Goal: Information Seeking & Learning: Learn about a topic

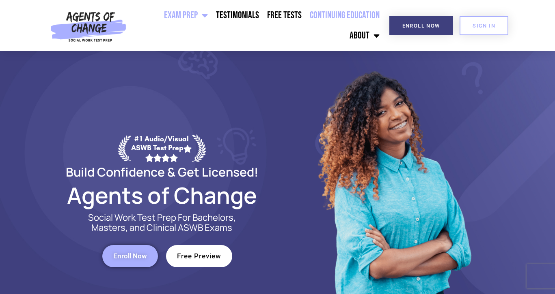
click at [350, 13] on link "Continuing Education" at bounding box center [344, 15] width 78 height 20
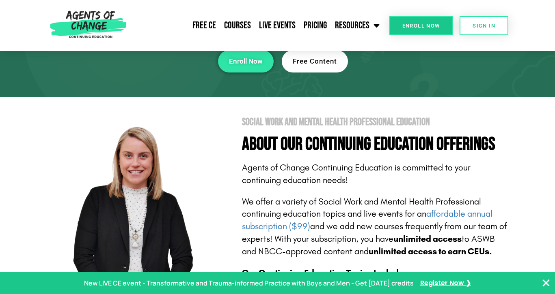
scroll to position [99, 0]
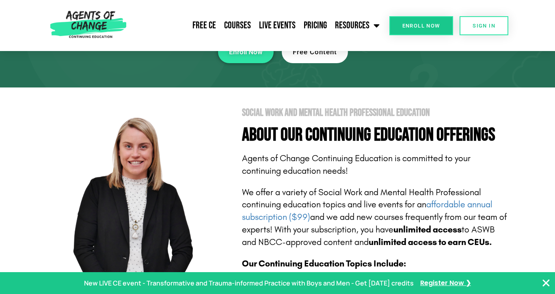
click at [549, 286] on icon "Close Banner" at bounding box center [546, 284] width 10 height 10
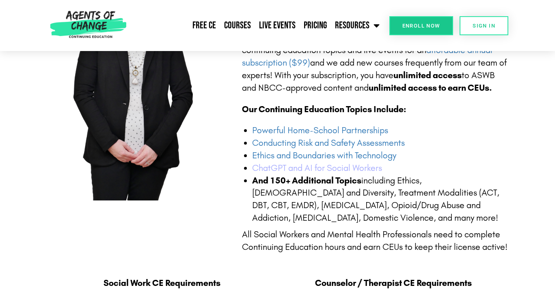
scroll to position [254, 0]
click at [401, 198] on li "And 150+ Additional Topics including Ethics, LGBTQ+ and Diversity, Treatment Mo…" at bounding box center [380, 199] width 257 height 50
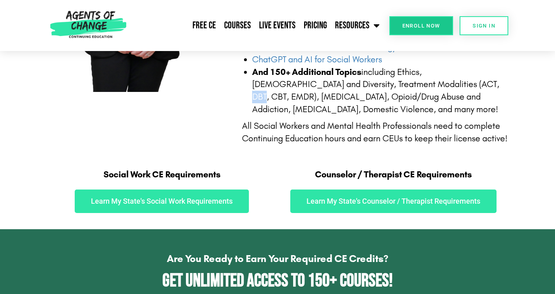
scroll to position [394, 0]
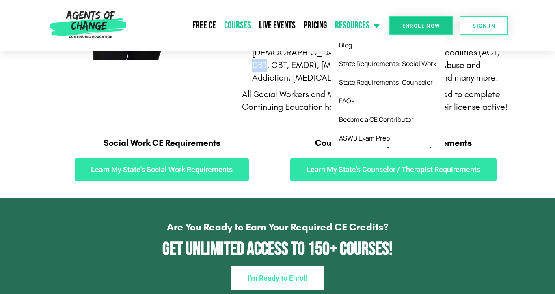
click at [244, 27] on link "Courses" at bounding box center [237, 25] width 35 height 20
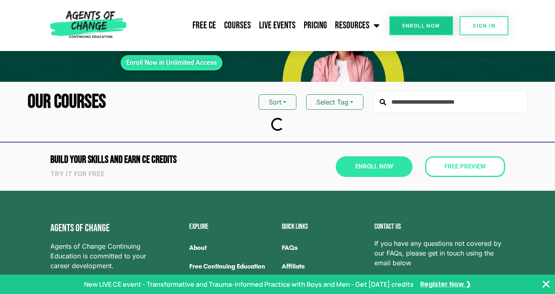
scroll to position [49, 0]
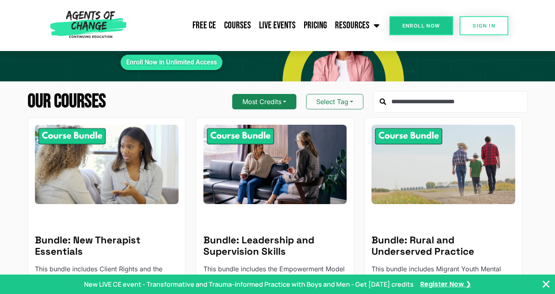
click at [277, 107] on button "Most Credits" at bounding box center [264, 101] width 64 height 15
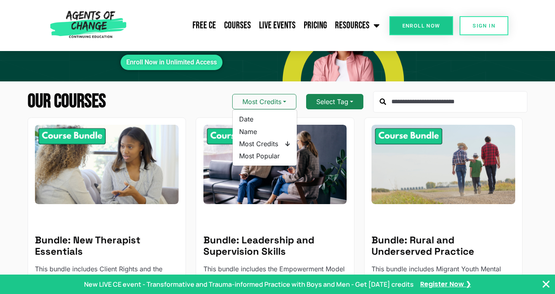
click at [359, 109] on button "Select Tag" at bounding box center [334, 101] width 57 height 15
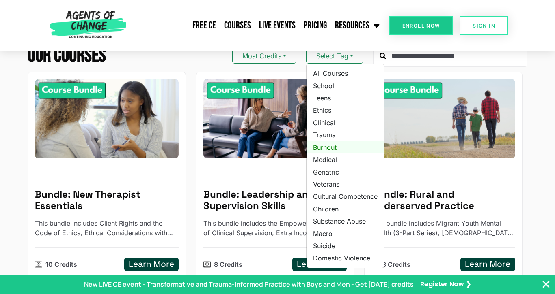
scroll to position [96, 0]
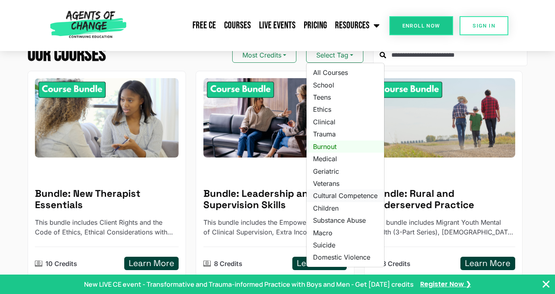
click at [348, 197] on link "Cultural Competence" at bounding box center [344, 196] width 77 height 12
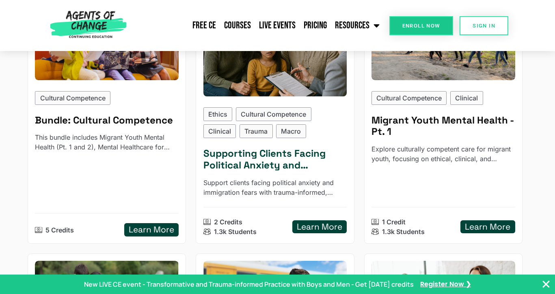
scroll to position [174, 0]
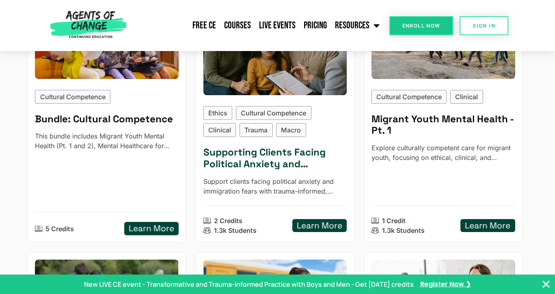
click at [277, 158] on h5 "Supporting Clients Facing Political Anxiety and Immigration Fears" at bounding box center [275, 159] width 144 height 24
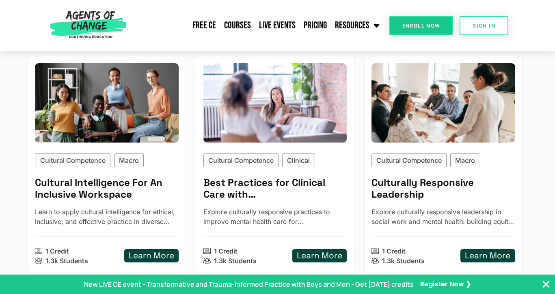
scroll to position [1337, 0]
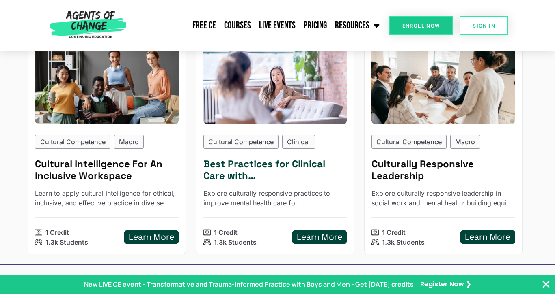
click at [247, 86] on img at bounding box center [275, 84] width 158 height 87
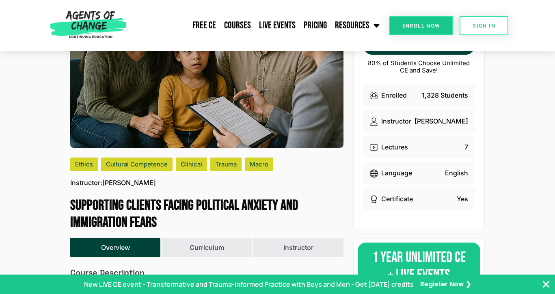
scroll to position [119, 0]
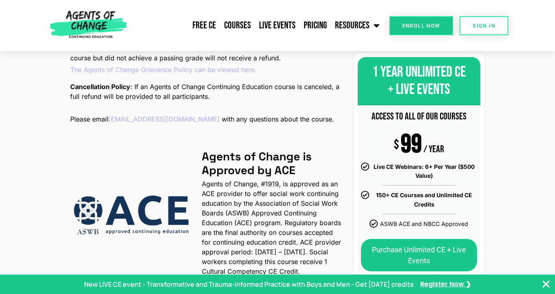
scroll to position [1146, 0]
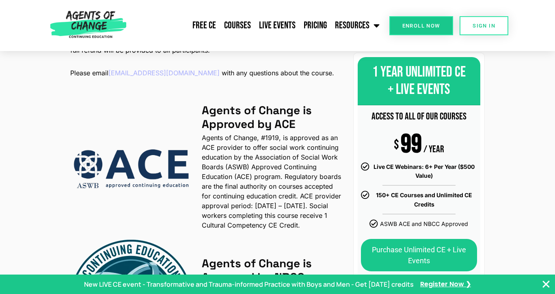
click at [279, 188] on p "Agents of Change, #1919, is approved as an ACE provider to offer social work co…" at bounding box center [273, 181] width 142 height 97
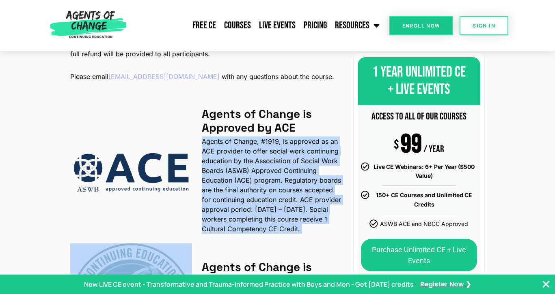
scroll to position [1158, 0]
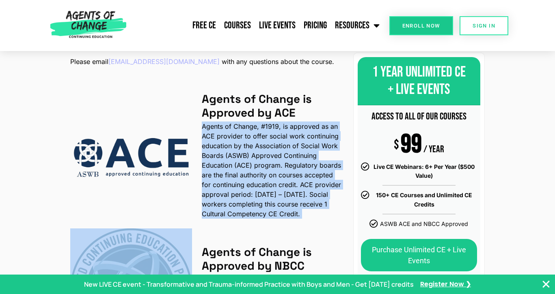
click at [262, 182] on p "Agents of Change, #1919, is approved as an ACE provider to offer social work co…" at bounding box center [273, 170] width 142 height 97
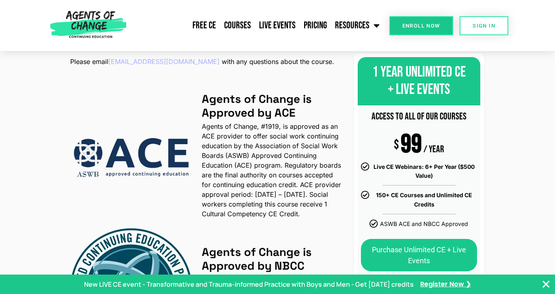
click at [262, 182] on p "Agents of Change, #1919, is approved as an ACE provider to offer social work co…" at bounding box center [273, 170] width 142 height 97
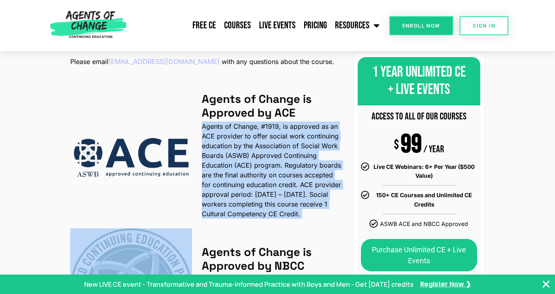
click at [274, 196] on p "Agents of Change, #1919, is approved as an ACE provider to offer social work co…" at bounding box center [273, 170] width 142 height 97
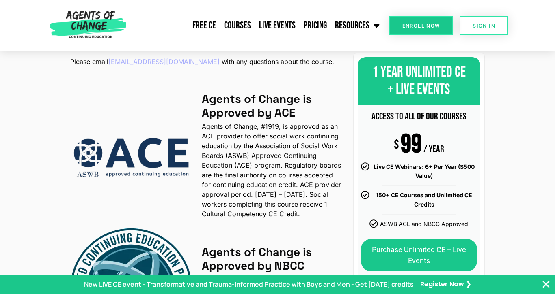
click at [274, 196] on p "Agents of Change, #1919, is approved as an ACE provider to offer social work co…" at bounding box center [273, 170] width 142 height 97
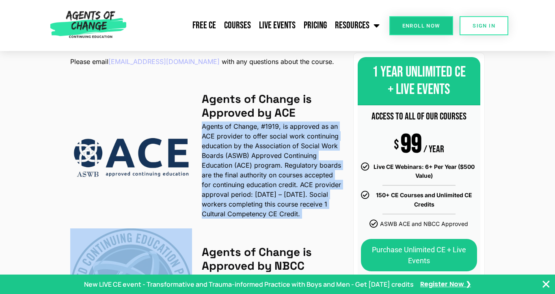
click at [546, 284] on icon "Close Banner" at bounding box center [546, 285] width 10 height 10
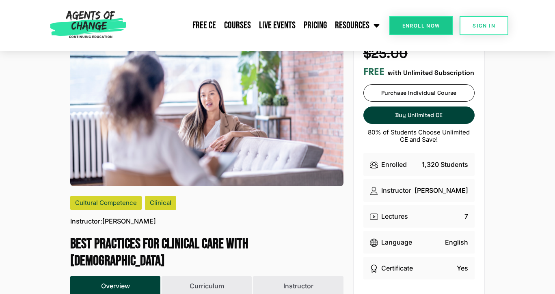
scroll to position [0, 0]
